Goal: Task Accomplishment & Management: Complete application form

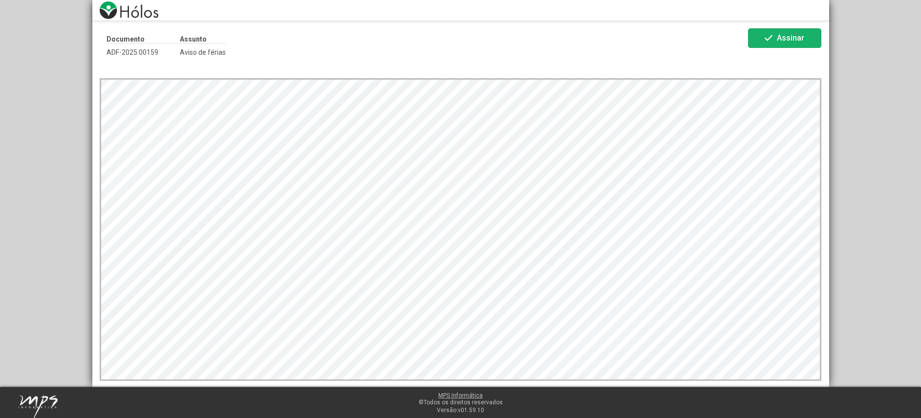
click at [778, 33] on span "check Assinar" at bounding box center [785, 37] width 44 height 17
click at [798, 39] on span "Assinar" at bounding box center [790, 37] width 27 height 9
